Goal: Information Seeking & Learning: Learn about a topic

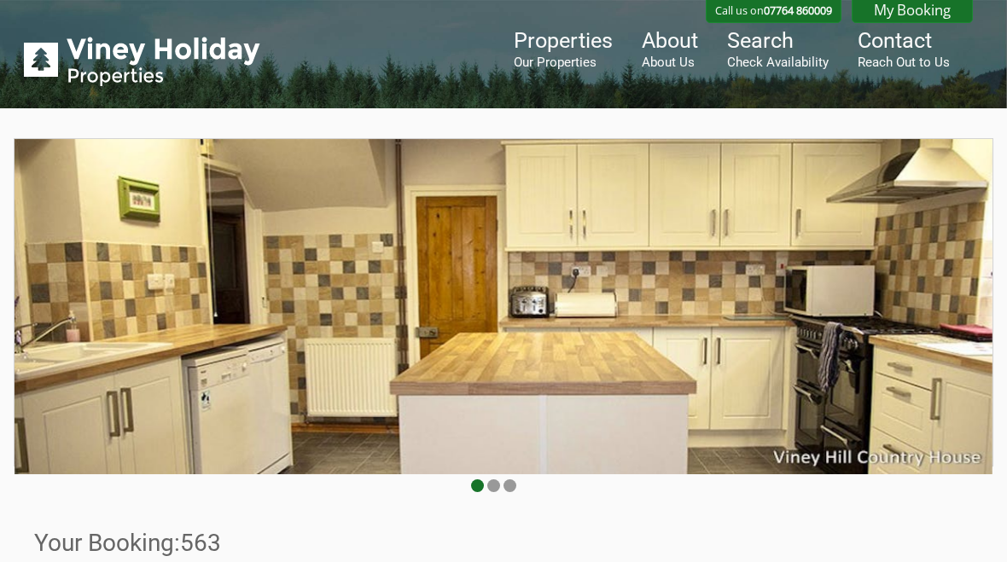
scroll to position [514, 0]
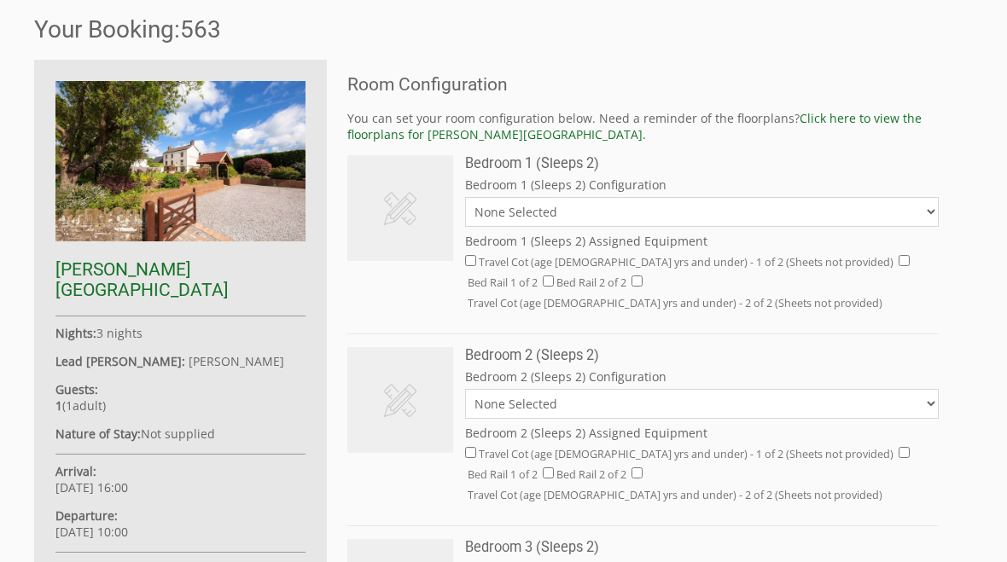
click at [458, 142] on link "Click here to view the floorplans for [PERSON_NAME][GEOGRAPHIC_DATA]." at bounding box center [634, 126] width 574 height 32
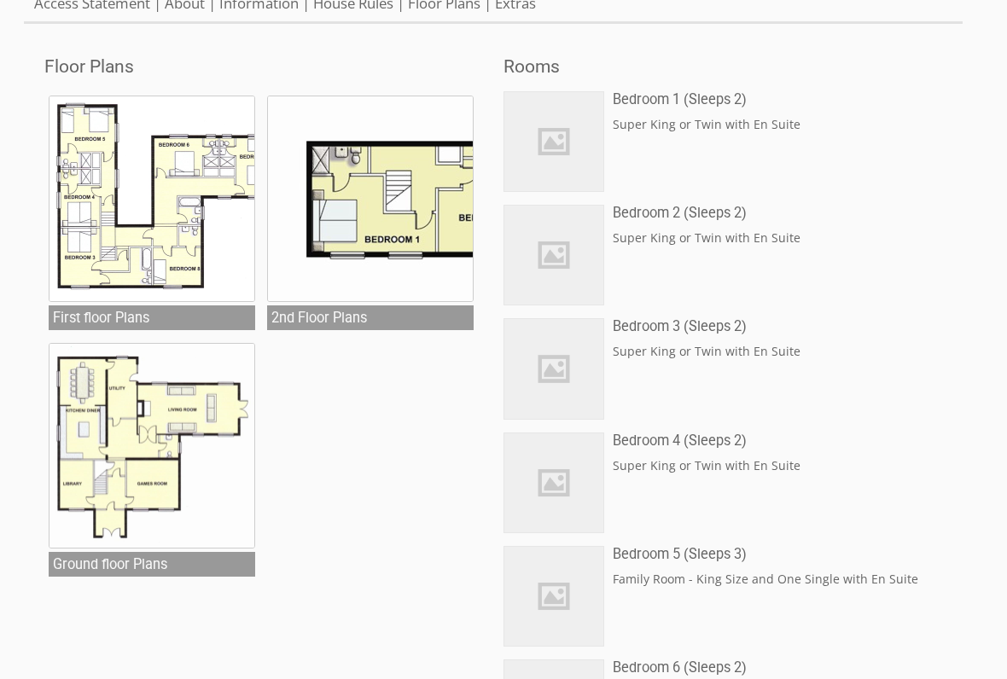
scroll to position [568, 0]
click at [416, 230] on img at bounding box center [370, 199] width 206 height 206
click at [212, 223] on img at bounding box center [152, 199] width 206 height 206
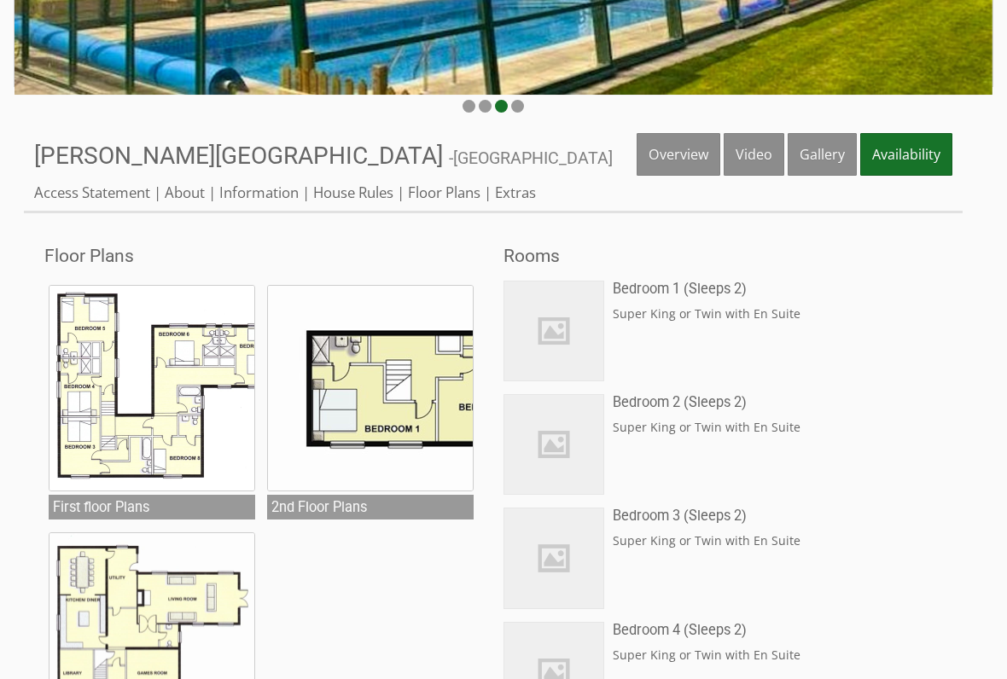
scroll to position [380, 0]
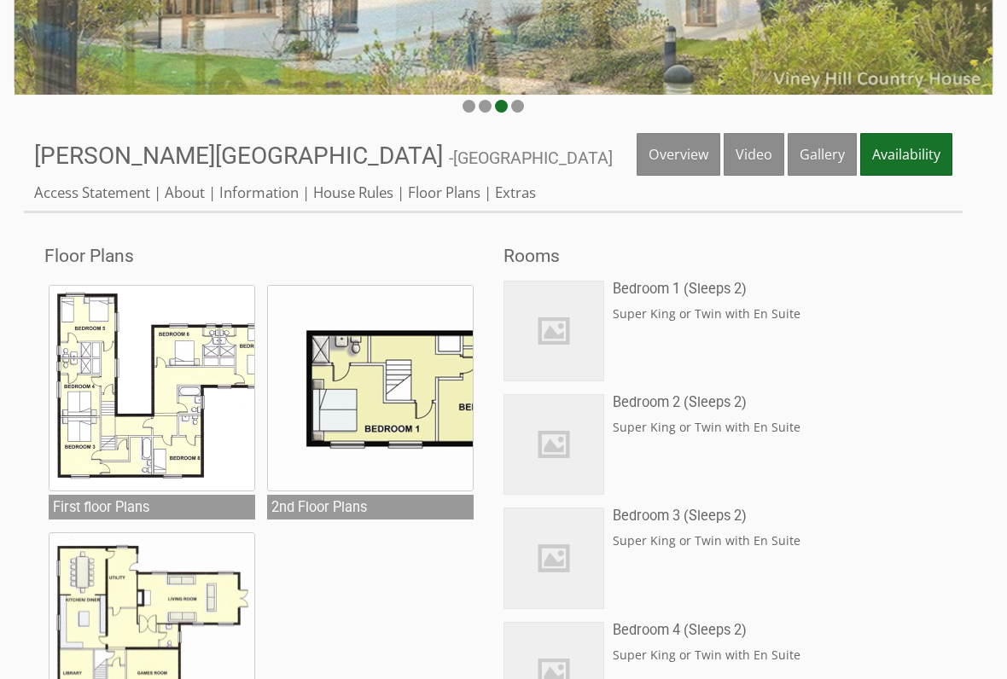
click at [822, 155] on link "Gallery" at bounding box center [822, 154] width 69 height 43
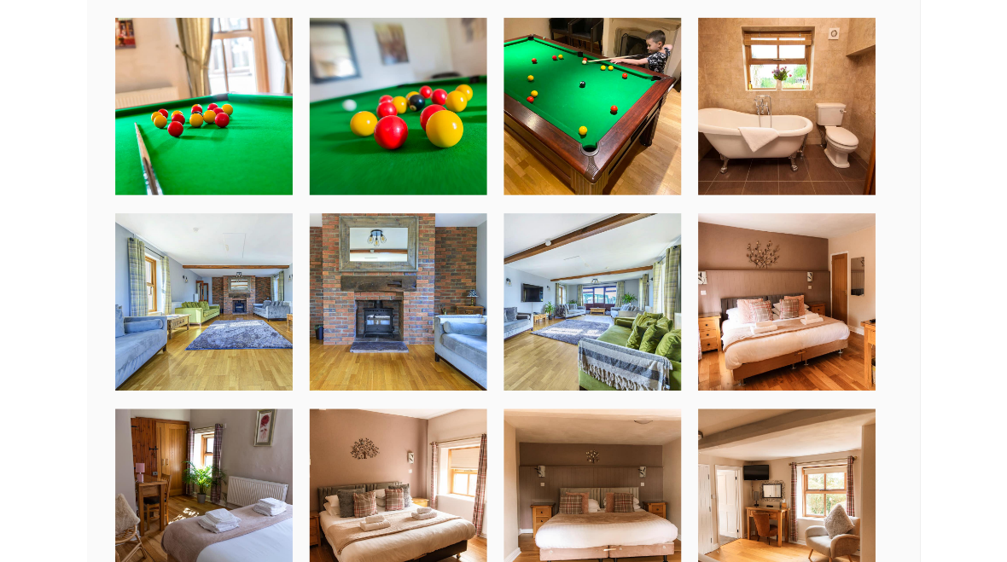
scroll to position [2715, 0]
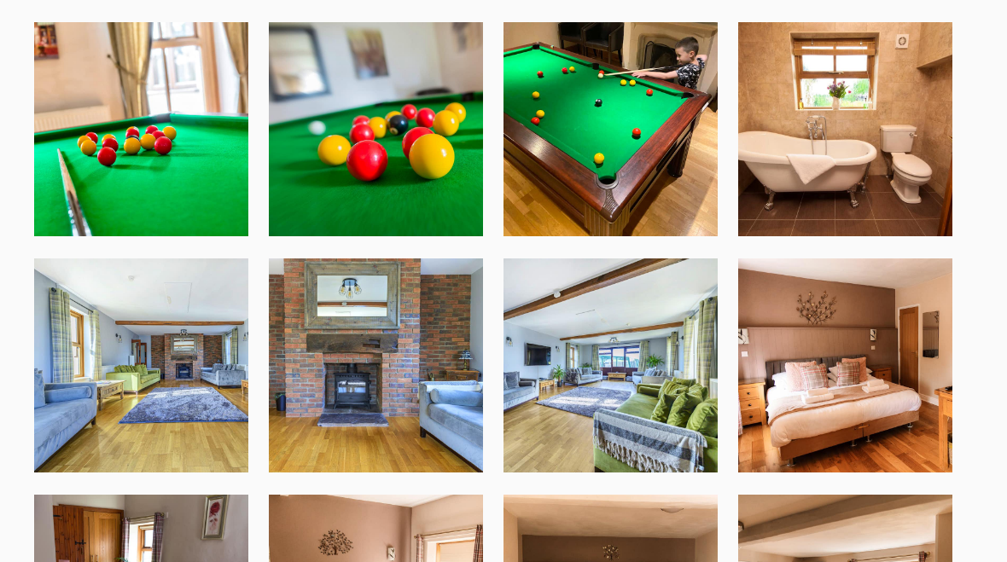
click at [871, 412] on img at bounding box center [845, 366] width 214 height 214
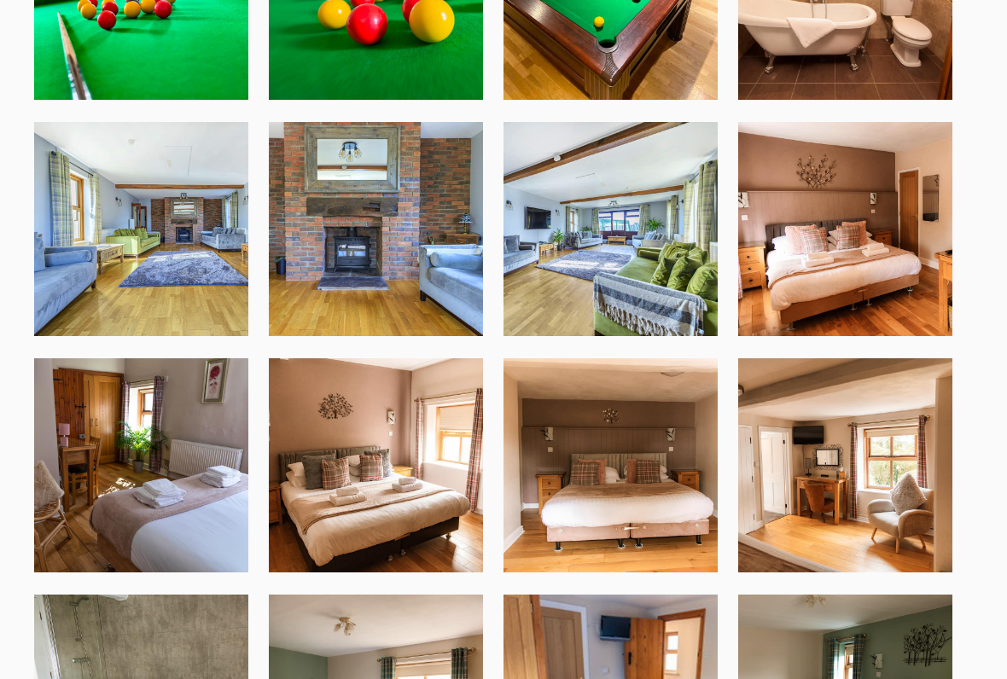
scroll to position [2852, 0]
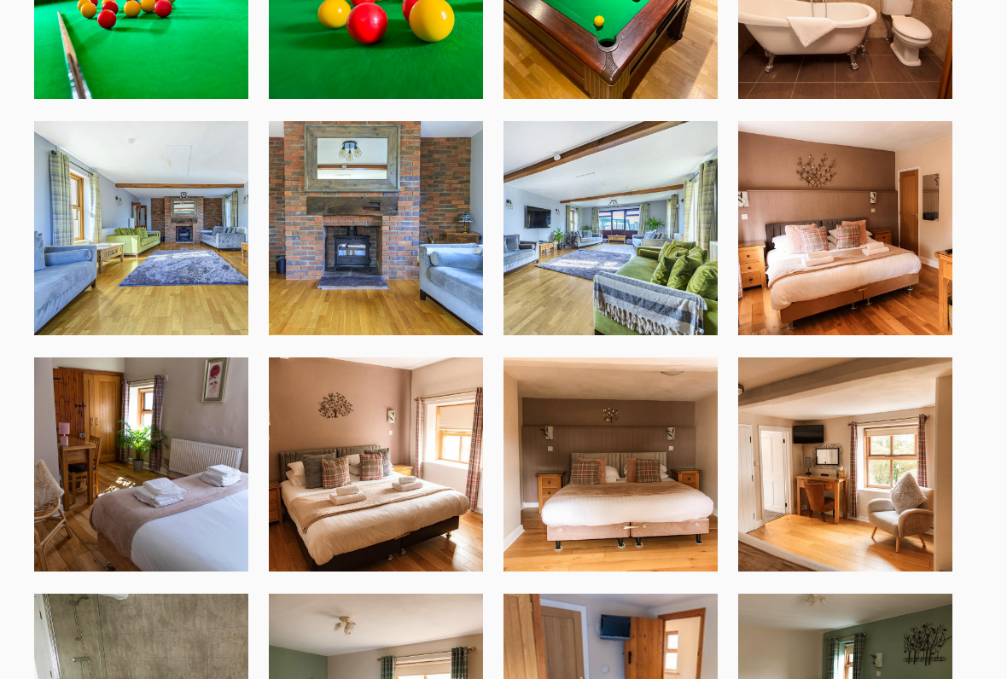
click at [174, 489] on img at bounding box center [141, 464] width 214 height 214
click at [414, 503] on img at bounding box center [376, 464] width 214 height 214
click at [670, 505] on img at bounding box center [610, 464] width 214 height 214
click at [177, 512] on img at bounding box center [141, 464] width 214 height 214
click at [432, 506] on img at bounding box center [376, 464] width 214 height 214
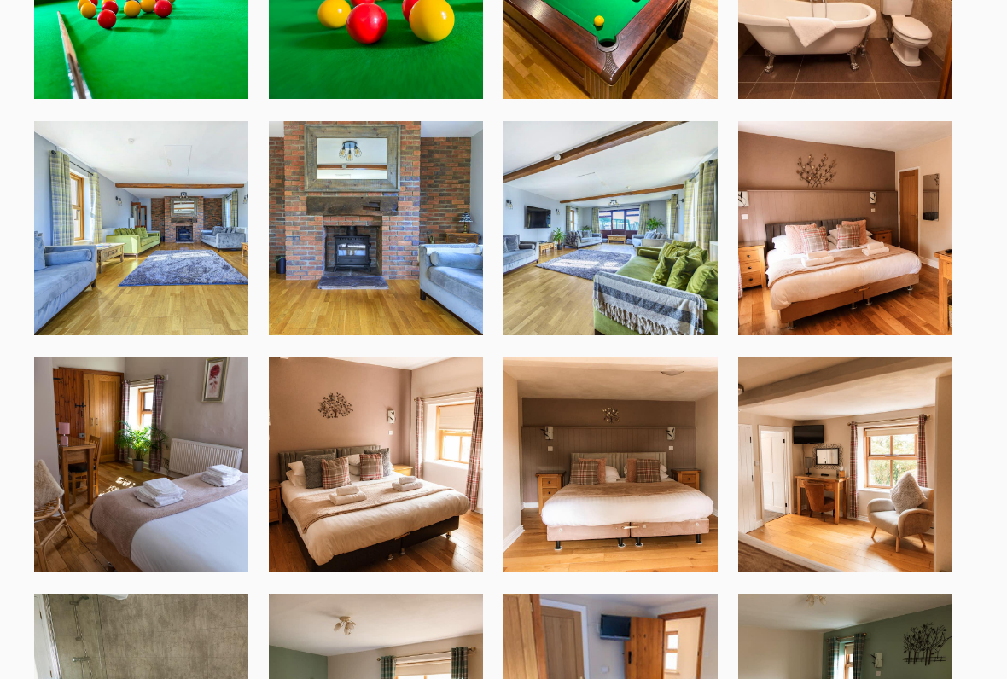
click at [189, 491] on img at bounding box center [141, 464] width 214 height 214
click at [884, 270] on img at bounding box center [845, 228] width 214 height 214
click at [669, 513] on img at bounding box center [610, 464] width 214 height 214
click at [880, 493] on img at bounding box center [845, 464] width 214 height 214
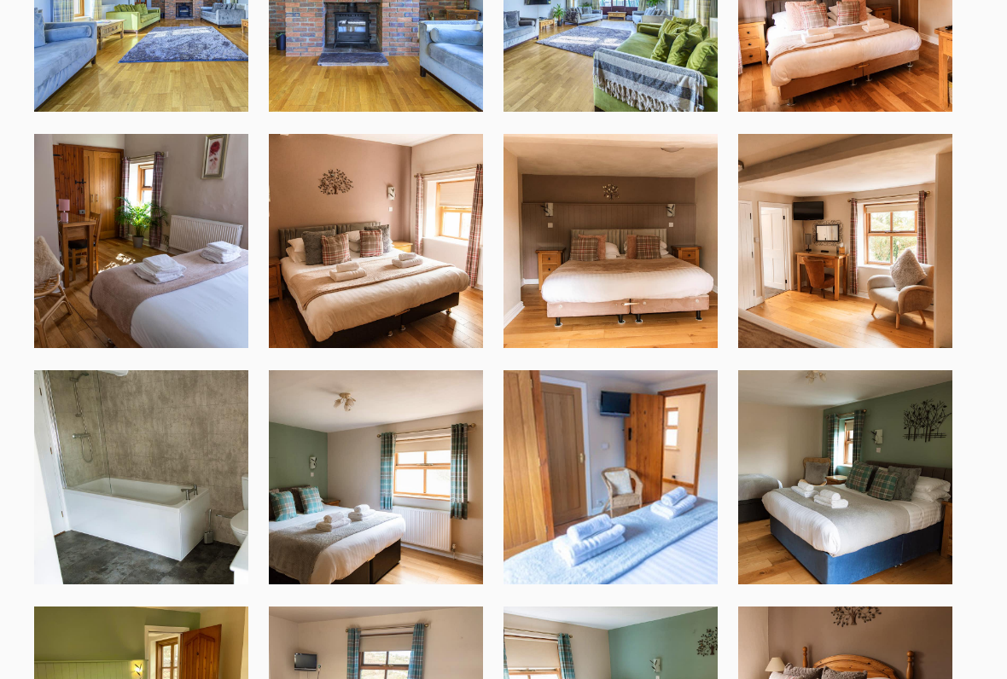
scroll to position [3076, 0]
click at [192, 518] on img at bounding box center [141, 477] width 214 height 214
click at [424, 543] on img at bounding box center [376, 477] width 214 height 214
click at [641, 524] on img at bounding box center [610, 477] width 214 height 214
click at [885, 497] on img at bounding box center [845, 477] width 214 height 214
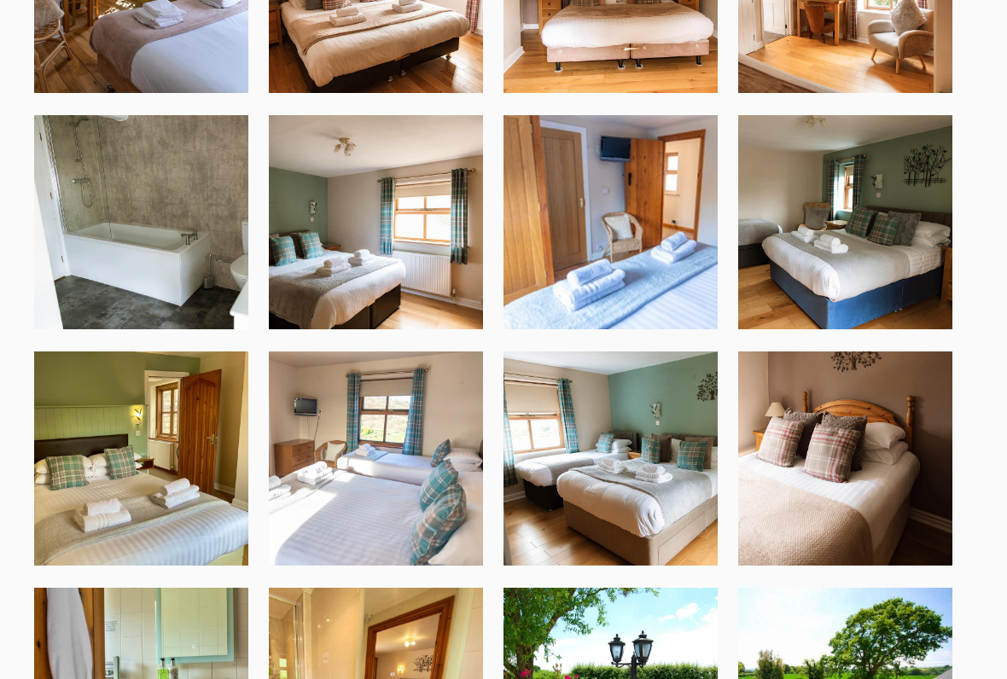
scroll to position [3331, 0]
click at [182, 526] on img at bounding box center [141, 459] width 214 height 214
click at [428, 516] on img at bounding box center [376, 459] width 214 height 214
click at [666, 509] on img at bounding box center [610, 459] width 214 height 214
click at [876, 483] on img at bounding box center [845, 459] width 214 height 214
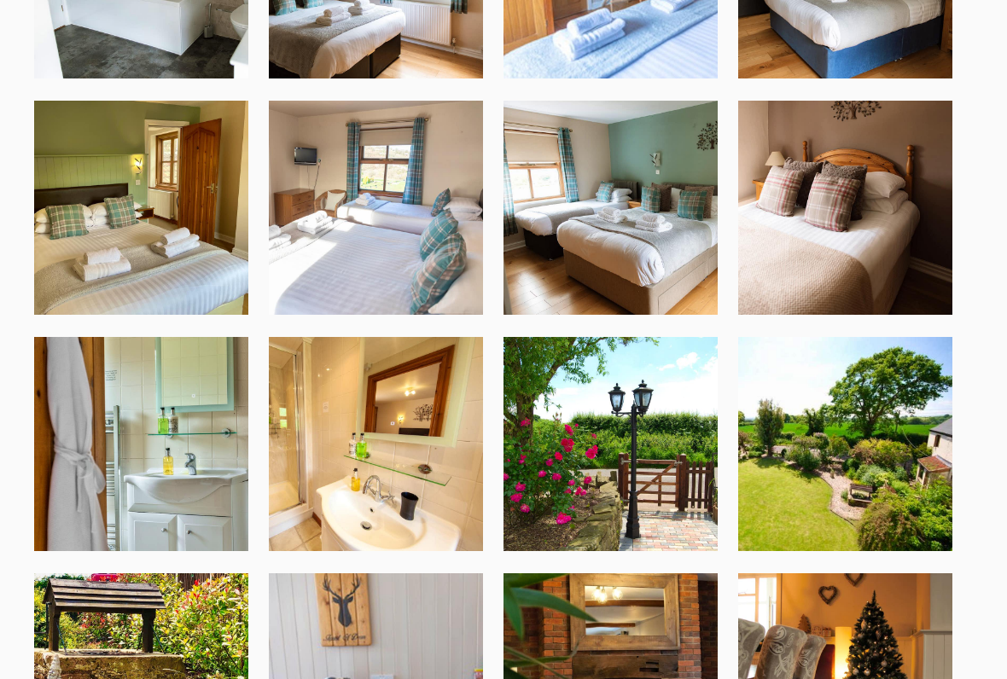
scroll to position [3582, 0]
click at [189, 480] on img at bounding box center [141, 444] width 214 height 214
click at [449, 471] on img at bounding box center [376, 444] width 214 height 214
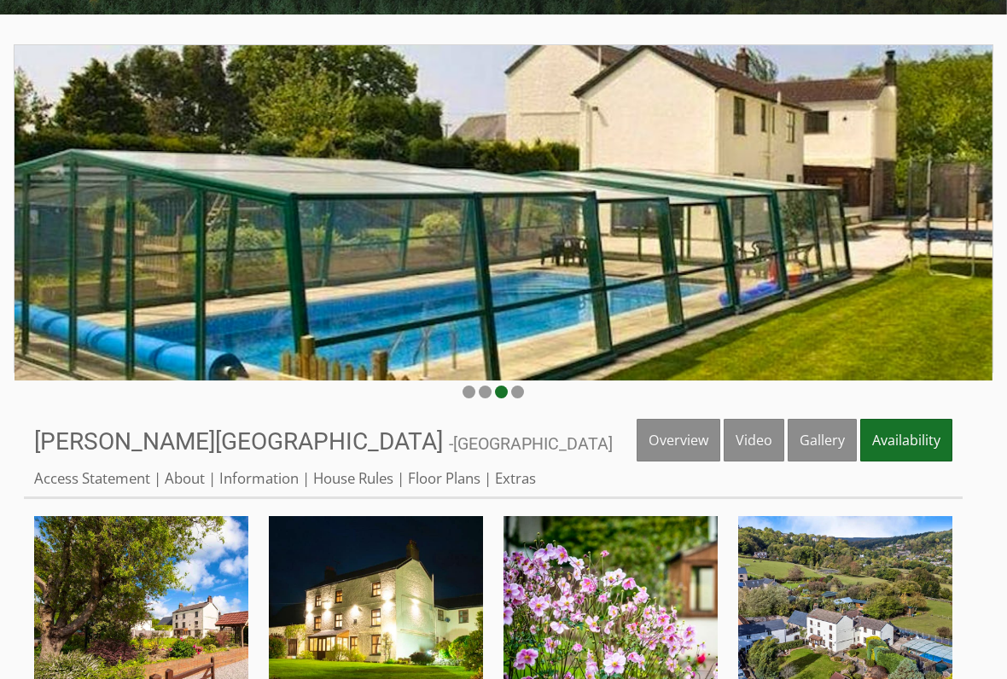
scroll to position [93, 0]
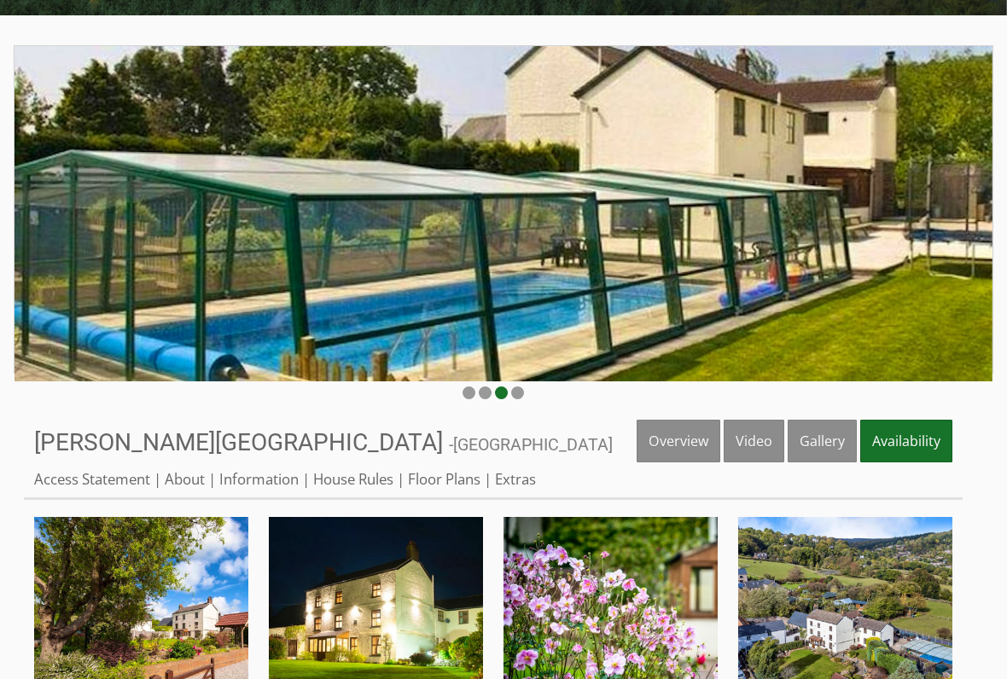
click at [456, 485] on link "Floor Plans" at bounding box center [444, 479] width 73 height 20
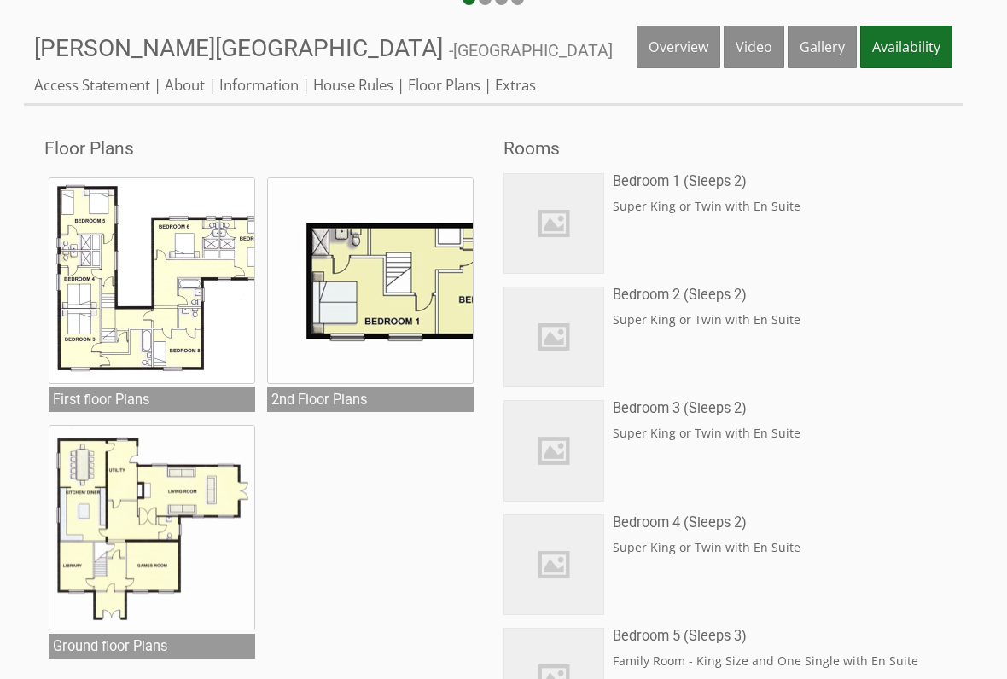
scroll to position [487, 0]
click at [572, 235] on img at bounding box center [553, 223] width 99 height 99
